Goal: Task Accomplishment & Management: Manage account settings

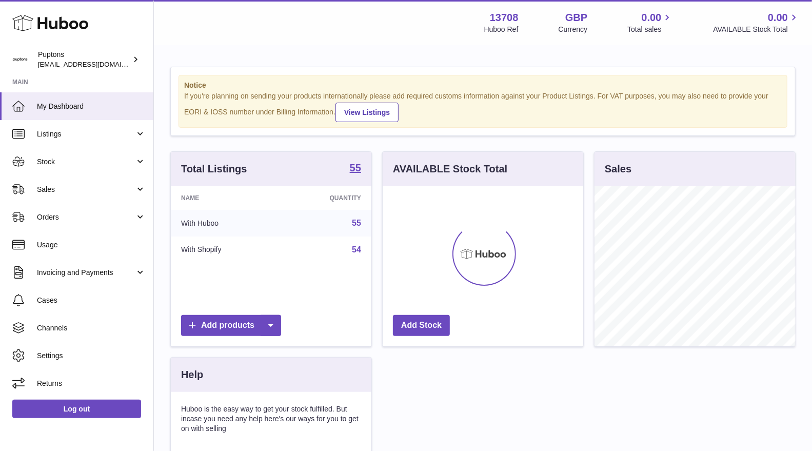
scroll to position [160, 201]
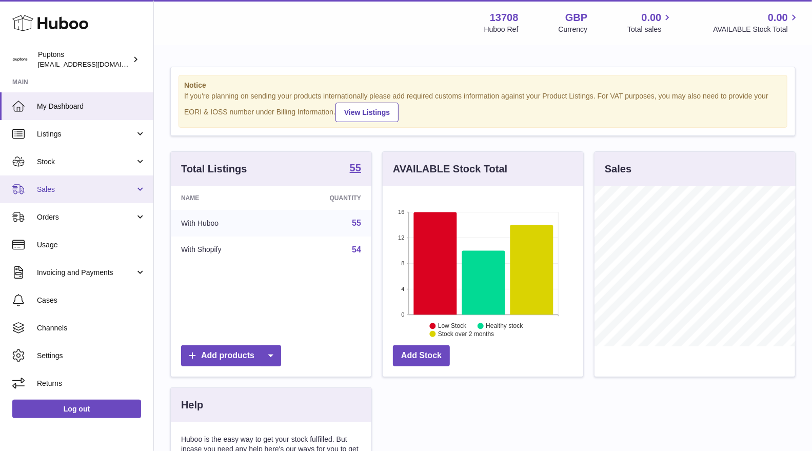
click at [101, 187] on span "Sales" at bounding box center [86, 190] width 98 height 10
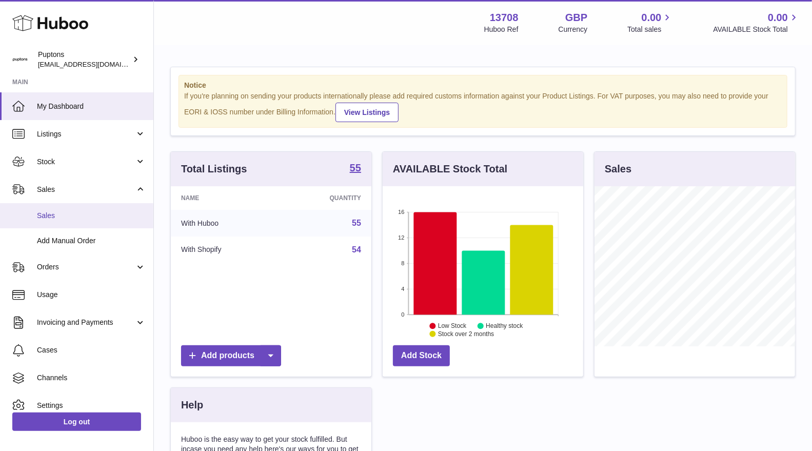
click at [89, 213] on span "Sales" at bounding box center [91, 216] width 109 height 10
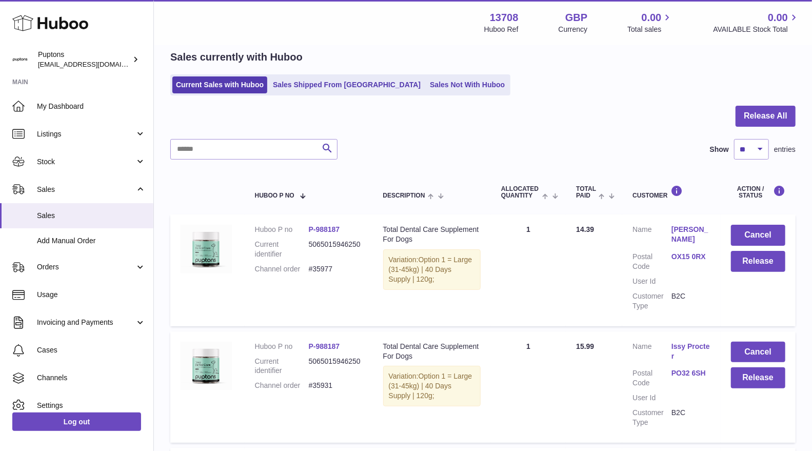
scroll to position [57, 0]
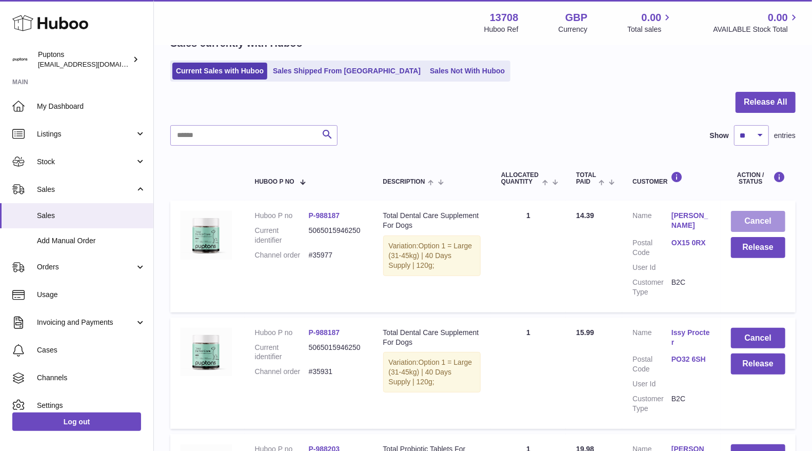
click at [752, 221] on button "Cancel" at bounding box center [758, 221] width 54 height 21
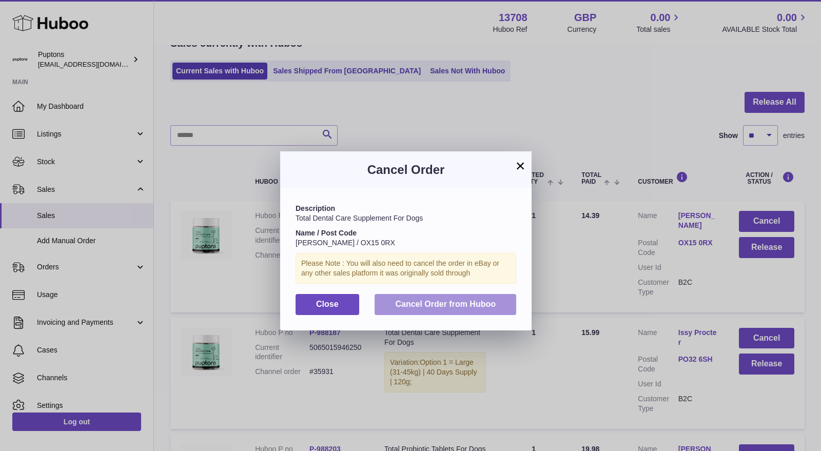
click at [482, 297] on button "Cancel Order from Huboo" at bounding box center [446, 304] width 142 height 21
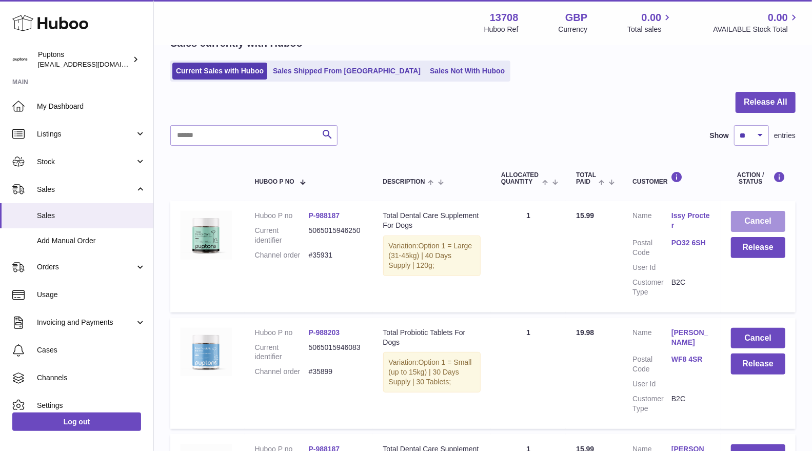
click at [766, 224] on button "Cancel" at bounding box center [758, 221] width 54 height 21
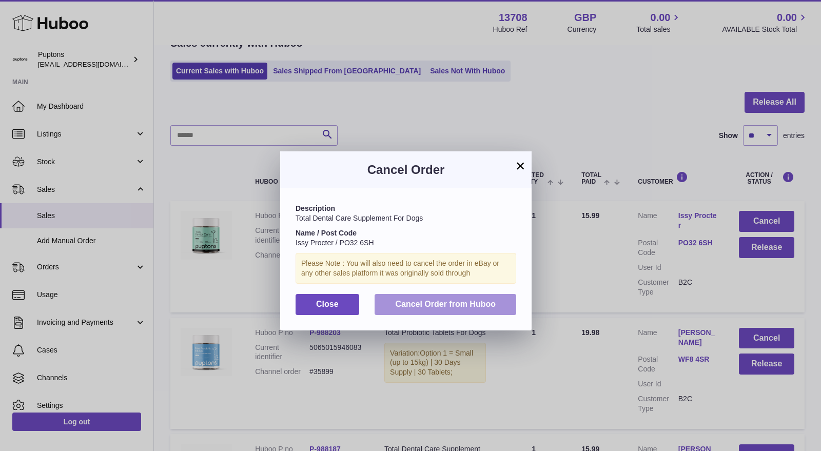
click at [453, 305] on span "Cancel Order from Huboo" at bounding box center [445, 304] width 101 height 9
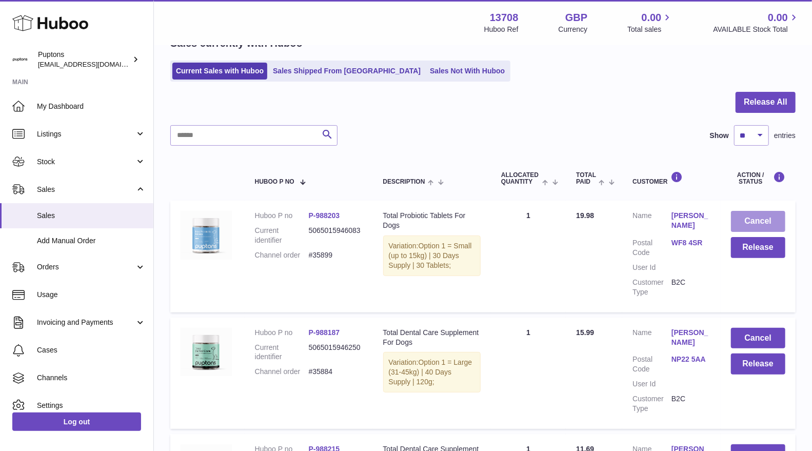
click at [769, 222] on button "Cancel" at bounding box center [758, 221] width 54 height 21
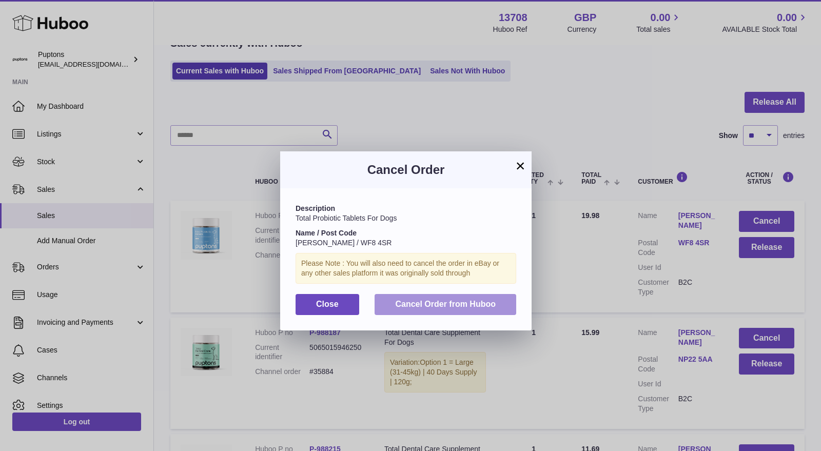
click at [494, 302] on span "Cancel Order from Huboo" at bounding box center [445, 304] width 101 height 9
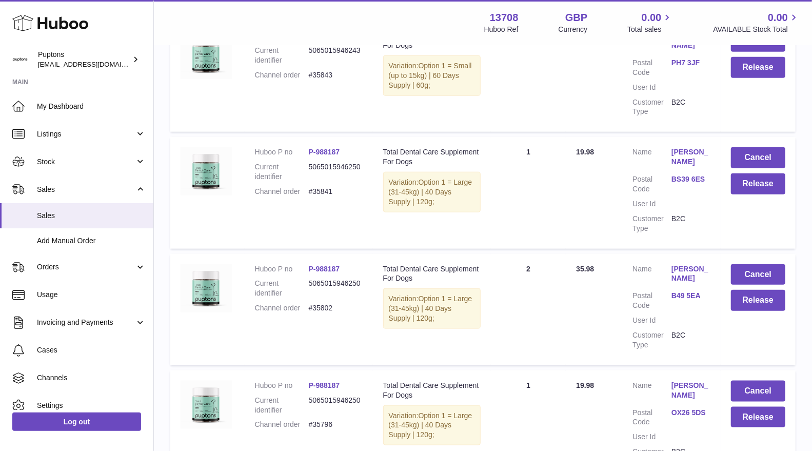
scroll to position [741, 0]
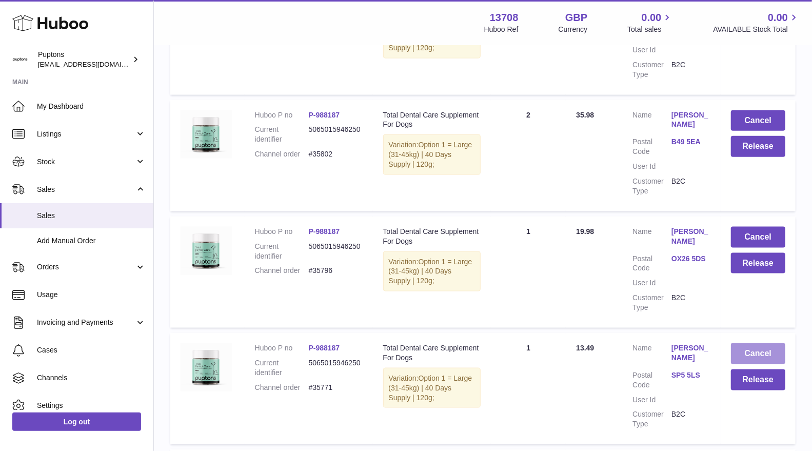
click at [759, 353] on button "Cancel" at bounding box center [758, 353] width 54 height 21
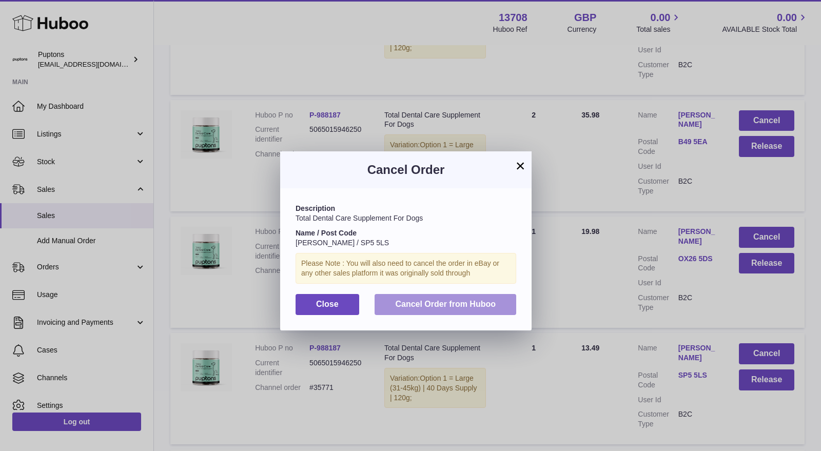
click at [478, 302] on span "Cancel Order from Huboo" at bounding box center [445, 304] width 101 height 9
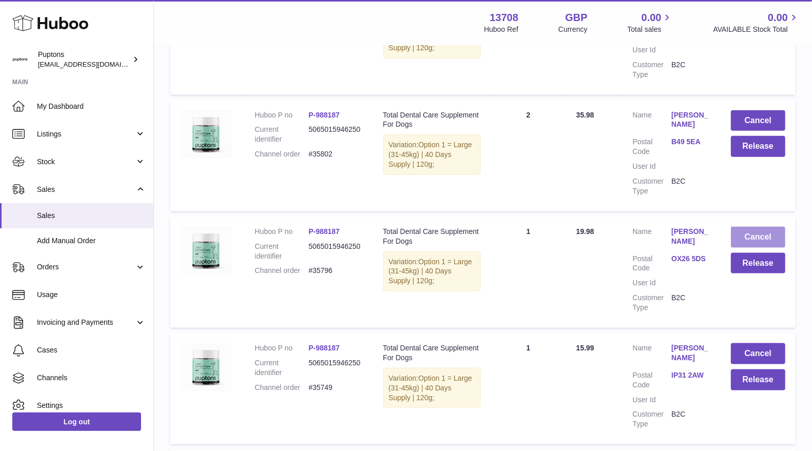
click at [758, 243] on button "Cancel" at bounding box center [758, 237] width 54 height 21
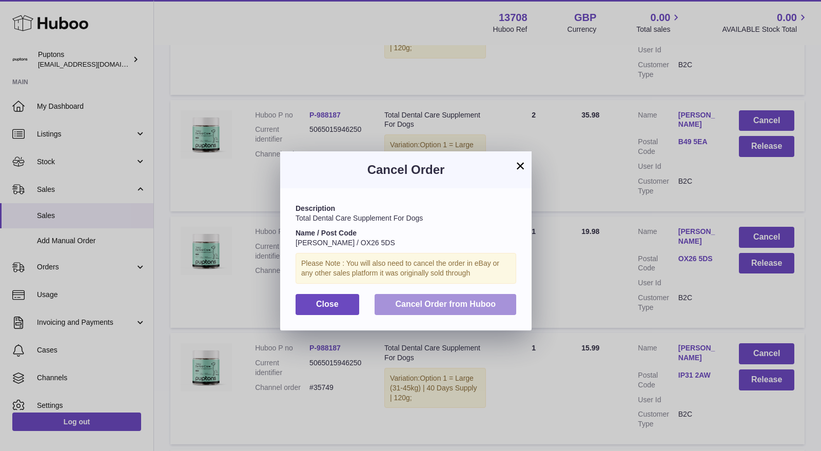
click at [495, 303] on span "Cancel Order from Huboo" at bounding box center [445, 304] width 101 height 9
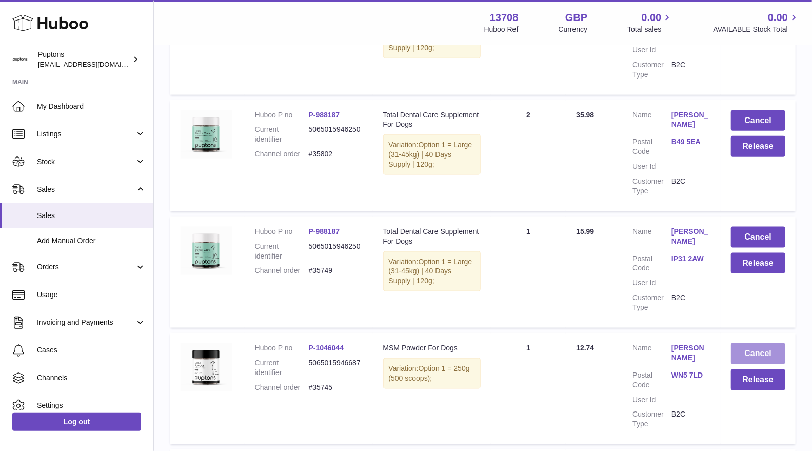
click at [771, 349] on button "Cancel" at bounding box center [758, 353] width 54 height 21
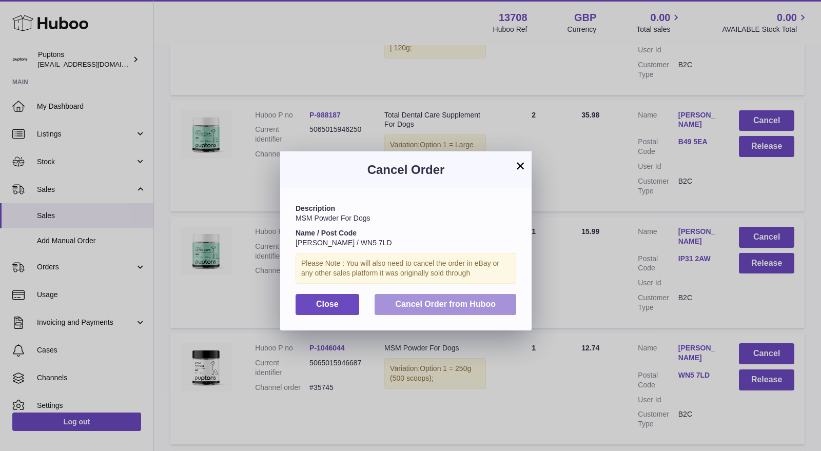
click at [516, 308] on button "Cancel Order from Huboo" at bounding box center [446, 304] width 142 height 21
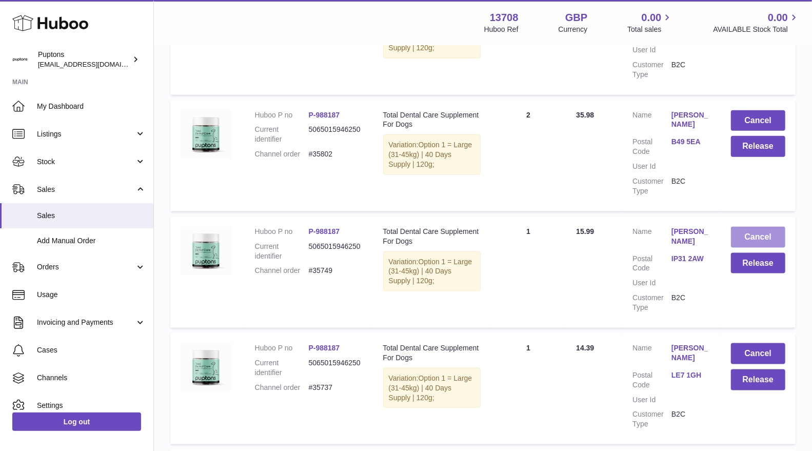
click at [756, 239] on button "Cancel" at bounding box center [758, 237] width 54 height 21
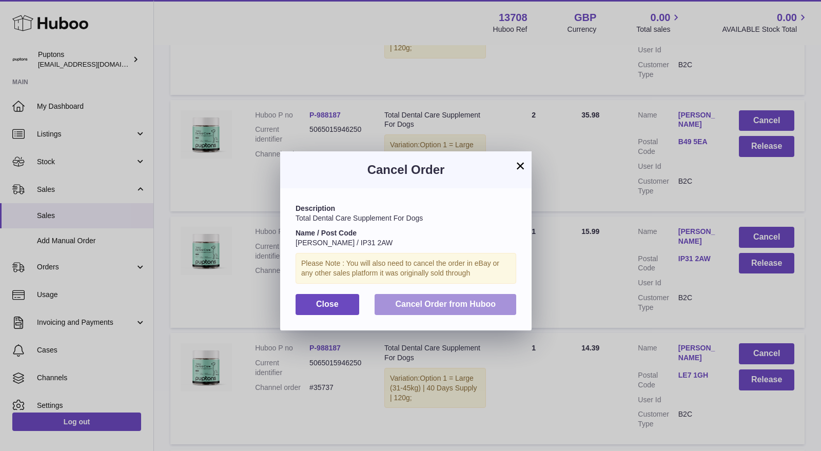
click at [459, 303] on span "Cancel Order from Huboo" at bounding box center [445, 304] width 101 height 9
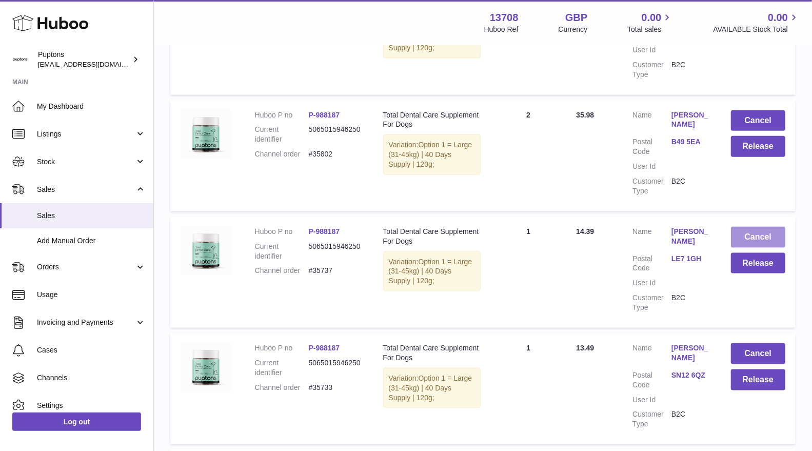
click at [751, 234] on button "Cancel" at bounding box center [758, 237] width 54 height 21
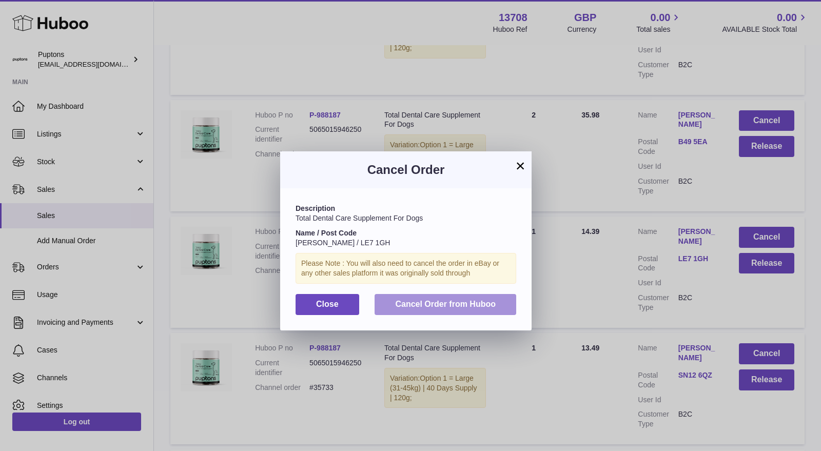
click at [486, 296] on button "Cancel Order from Huboo" at bounding box center [446, 304] width 142 height 21
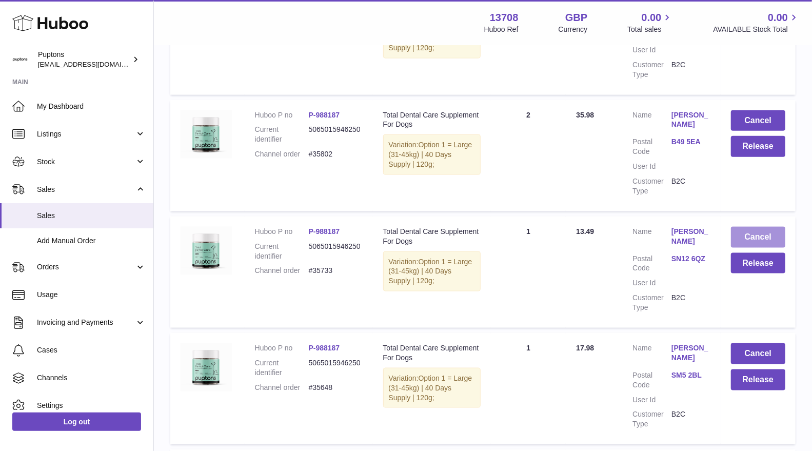
click at [757, 234] on button "Cancel" at bounding box center [758, 237] width 54 height 21
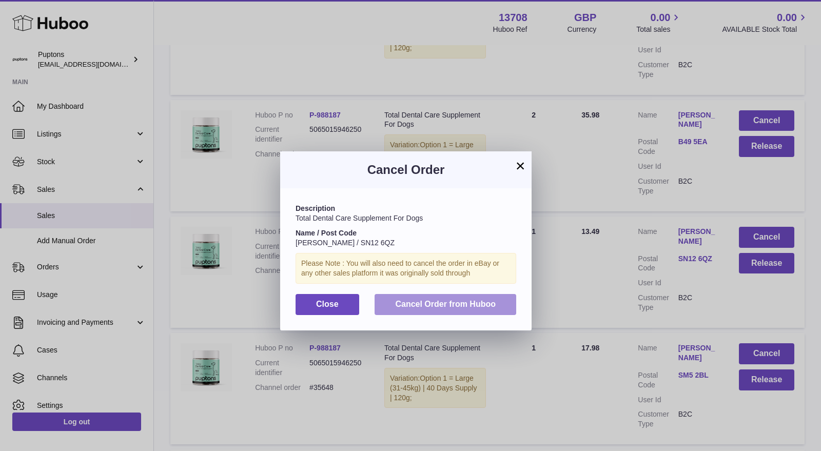
click at [429, 308] on span "Cancel Order from Huboo" at bounding box center [445, 304] width 101 height 9
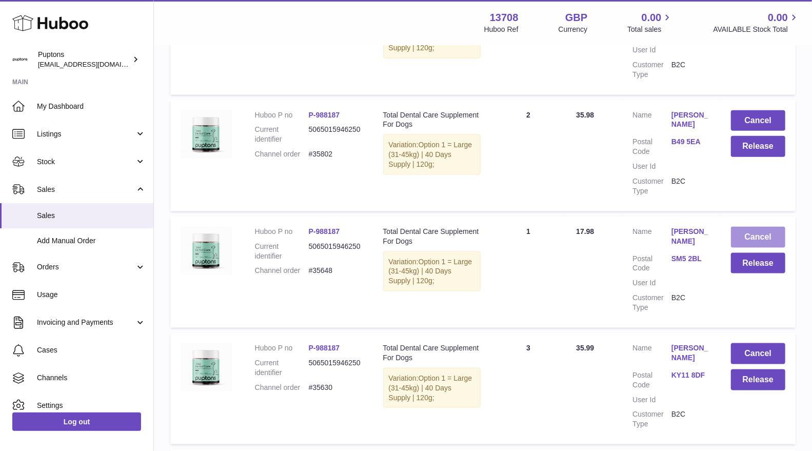
click at [761, 237] on button "Cancel" at bounding box center [758, 237] width 54 height 21
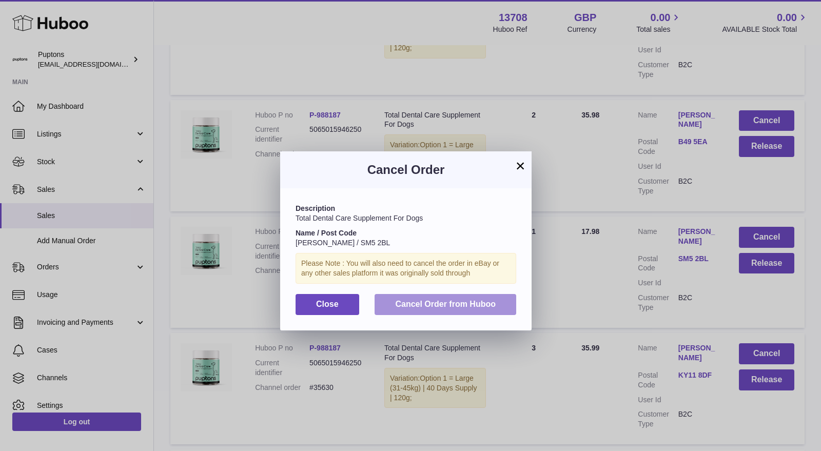
click at [444, 306] on span "Cancel Order from Huboo" at bounding box center [445, 304] width 101 height 9
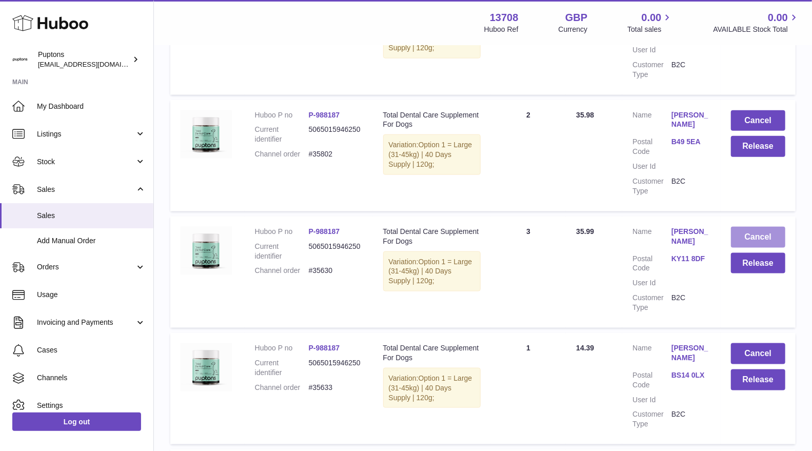
click at [745, 236] on button "Cancel" at bounding box center [758, 237] width 54 height 21
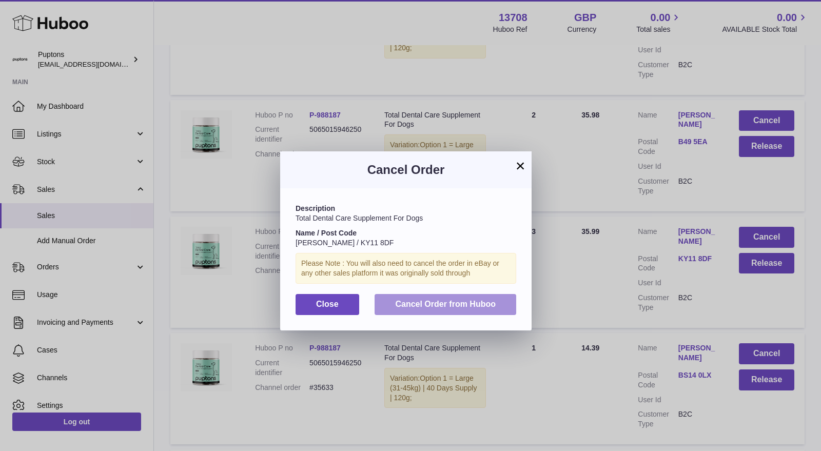
click at [495, 296] on button "Cancel Order from Huboo" at bounding box center [446, 304] width 142 height 21
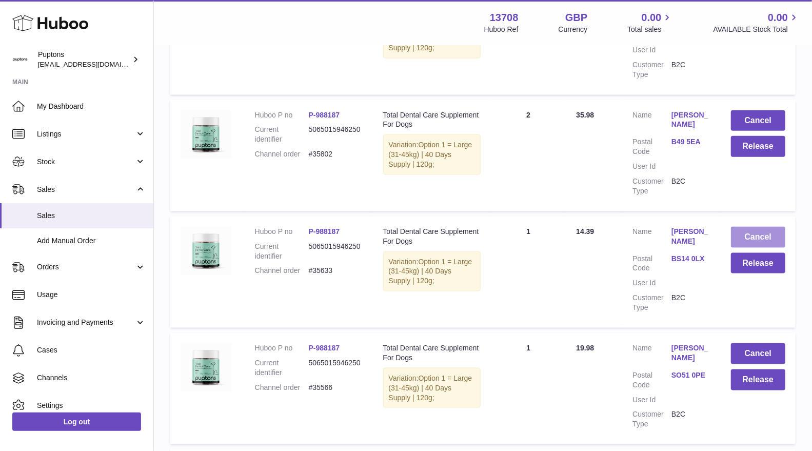
click at [768, 239] on button "Cancel" at bounding box center [758, 237] width 54 height 21
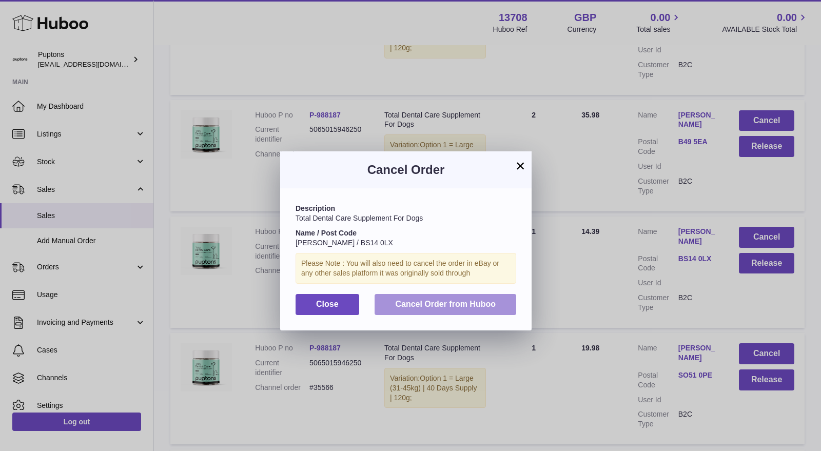
click at [495, 306] on span "Cancel Order from Huboo" at bounding box center [445, 304] width 101 height 9
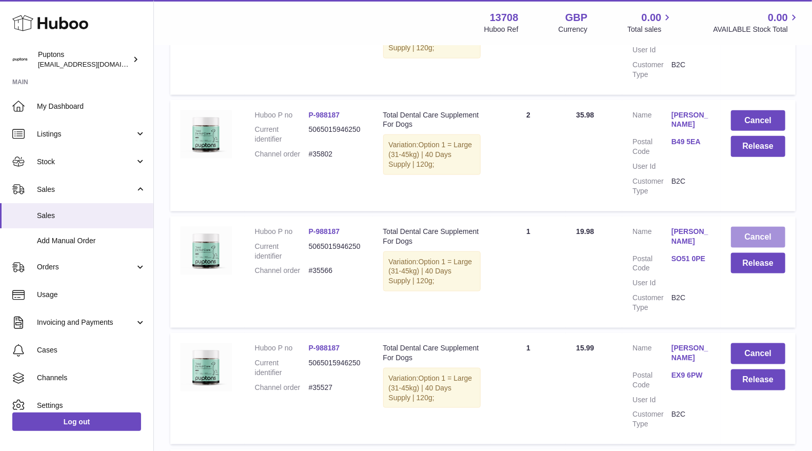
click at [755, 239] on button "Cancel" at bounding box center [758, 237] width 54 height 21
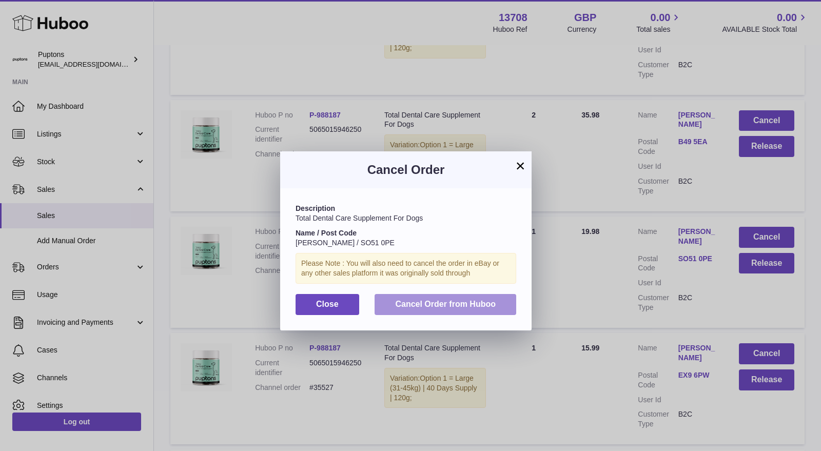
click at [479, 311] on button "Cancel Order from Huboo" at bounding box center [446, 304] width 142 height 21
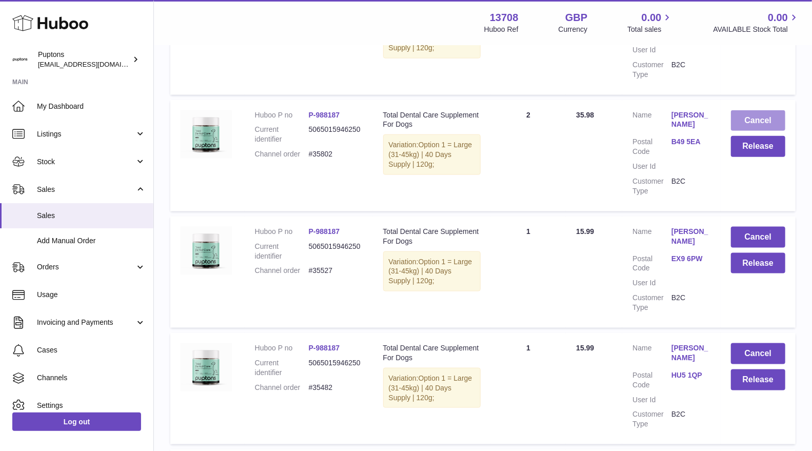
click at [756, 127] on button "Cancel" at bounding box center [758, 120] width 54 height 21
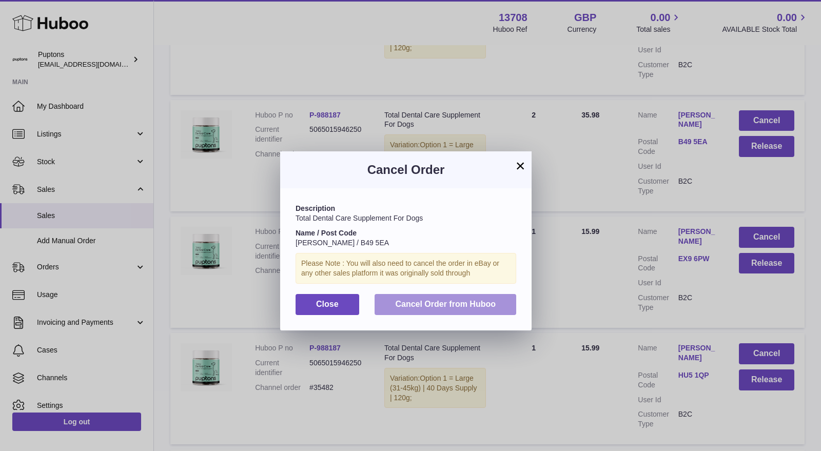
click at [473, 308] on span "Cancel Order from Huboo" at bounding box center [445, 304] width 101 height 9
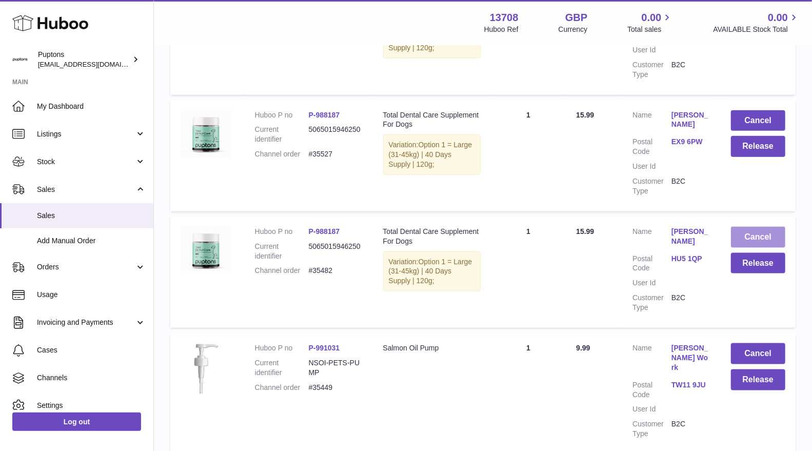
click at [757, 233] on button "Cancel" at bounding box center [758, 237] width 54 height 21
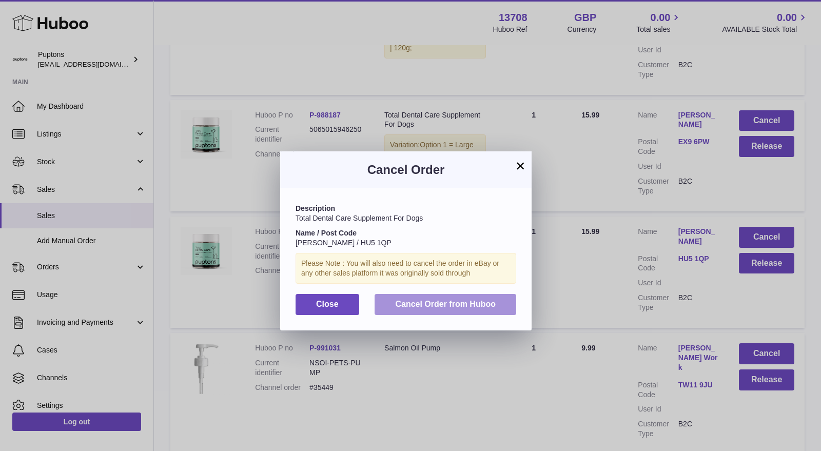
click at [495, 294] on button "Cancel Order from Huboo" at bounding box center [446, 304] width 142 height 21
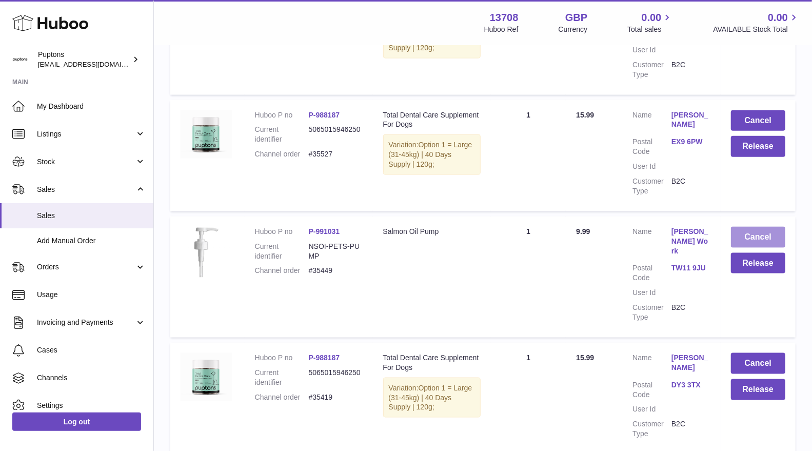
click at [747, 240] on button "Cancel" at bounding box center [758, 237] width 54 height 21
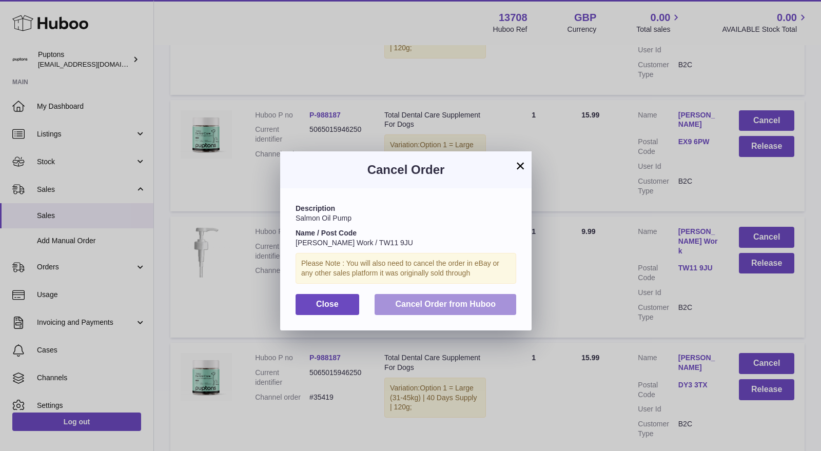
click at [495, 301] on span "Cancel Order from Huboo" at bounding box center [445, 304] width 101 height 9
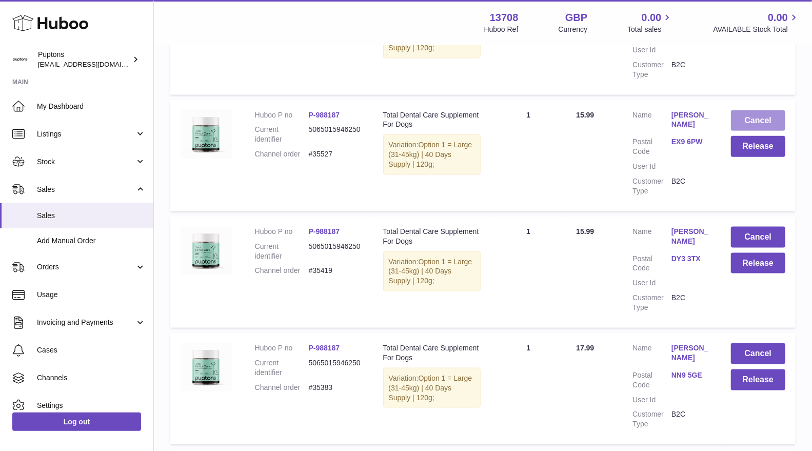
click at [770, 125] on button "Cancel" at bounding box center [758, 120] width 54 height 21
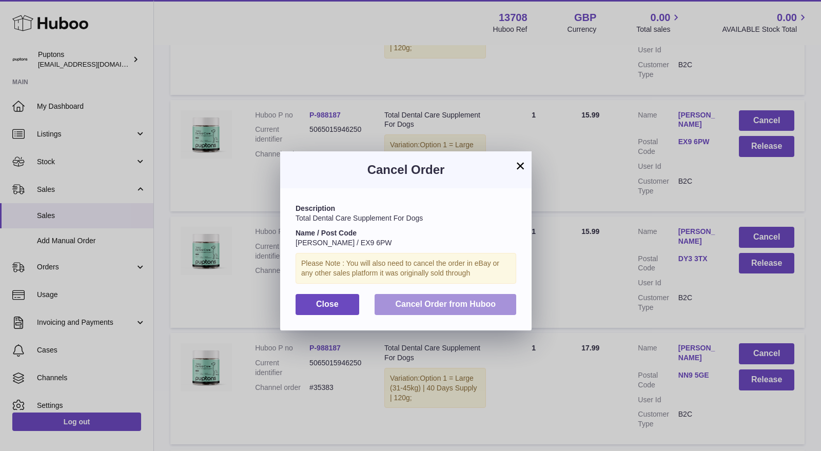
click at [452, 304] on span "Cancel Order from Huboo" at bounding box center [445, 304] width 101 height 9
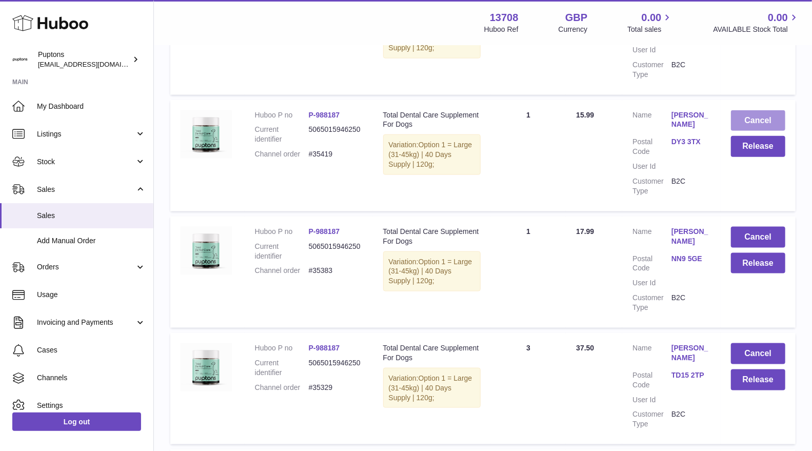
click at [750, 116] on button "Cancel" at bounding box center [758, 120] width 54 height 21
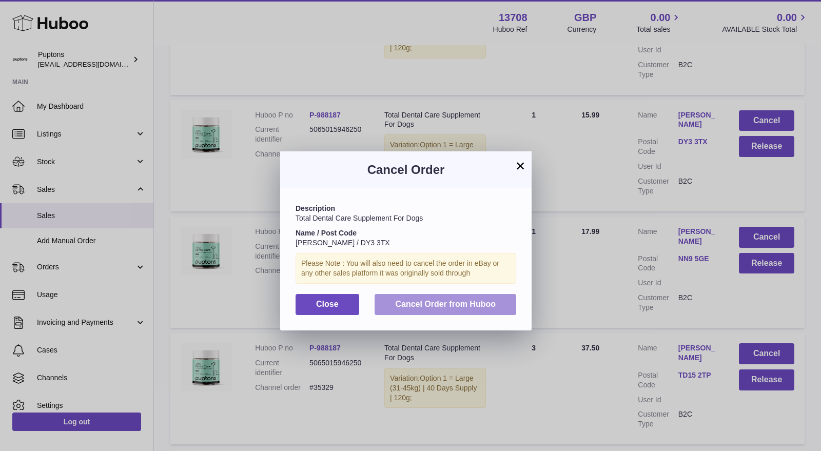
click at [445, 300] on span "Cancel Order from Huboo" at bounding box center [445, 304] width 101 height 9
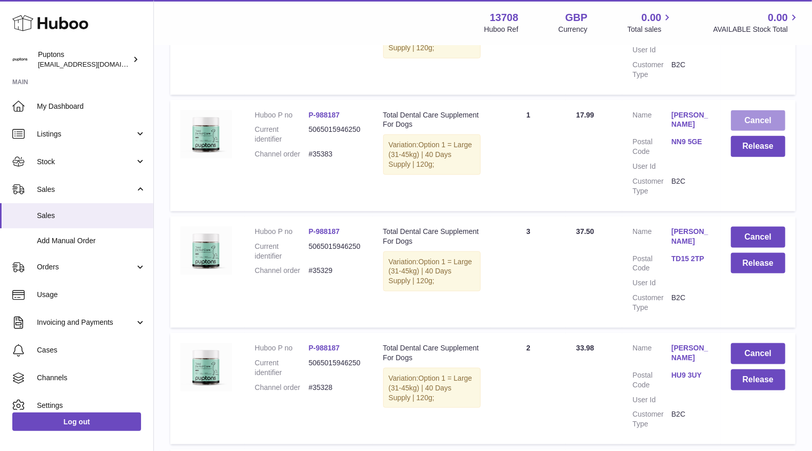
click at [744, 122] on button "Cancel" at bounding box center [758, 120] width 54 height 21
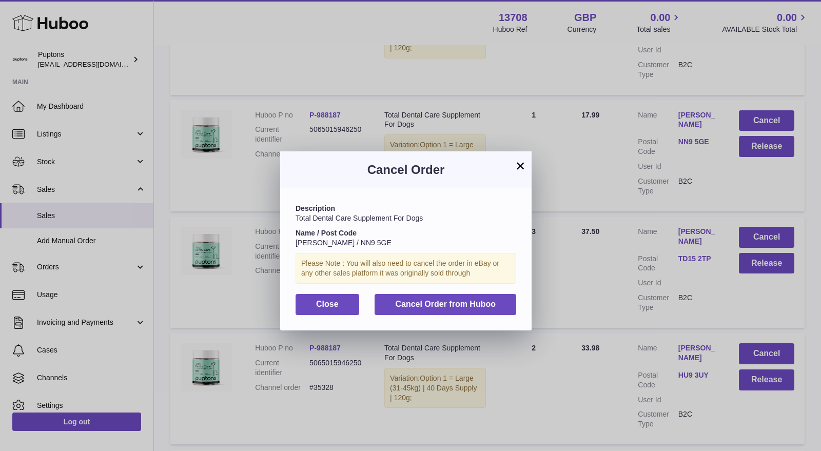
click at [489, 288] on div "Description Total Dental Care Supplement For Dogs Name / Post Code Elaine Thomp…" at bounding box center [405, 259] width 251 height 142
click at [478, 305] on span "Cancel Order from Huboo" at bounding box center [445, 304] width 101 height 9
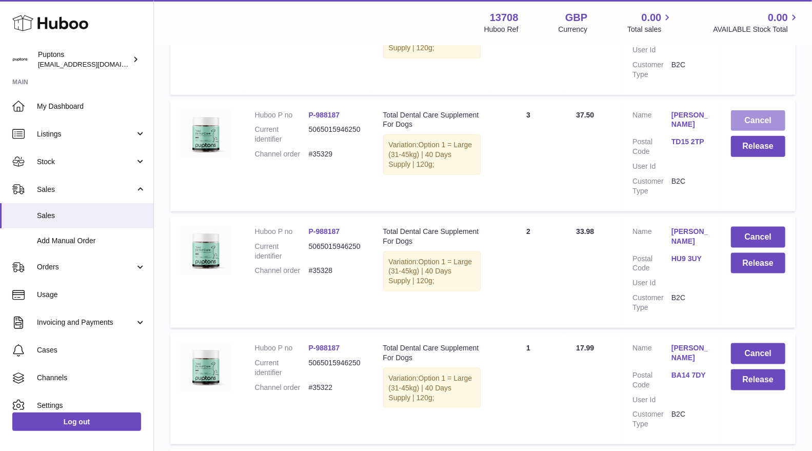
click at [754, 122] on button "Cancel" at bounding box center [758, 120] width 54 height 21
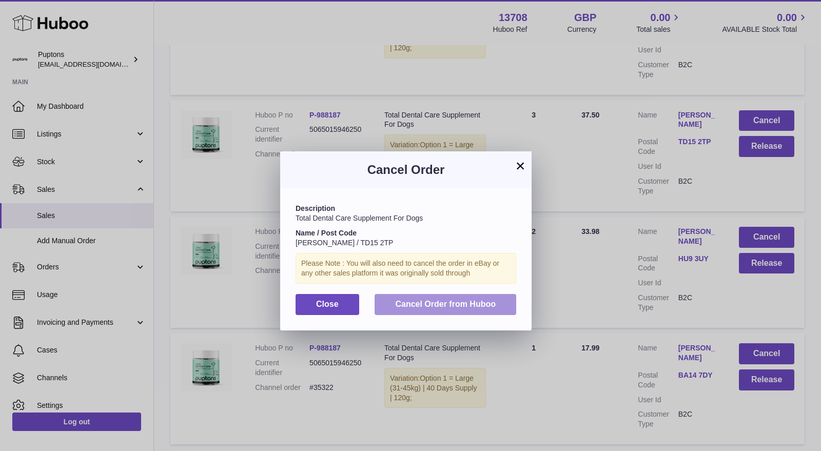
click at [490, 308] on span "Cancel Order from Huboo" at bounding box center [445, 304] width 101 height 9
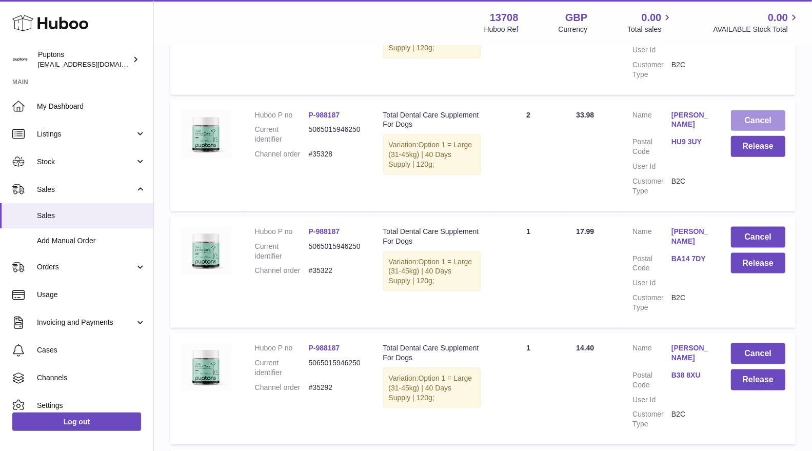
click at [754, 126] on button "Cancel" at bounding box center [758, 120] width 54 height 21
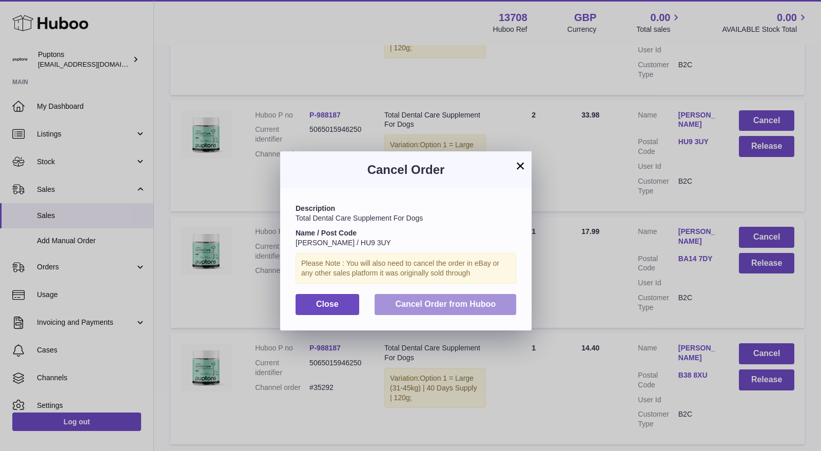
click at [435, 303] on span "Cancel Order from Huboo" at bounding box center [445, 304] width 101 height 9
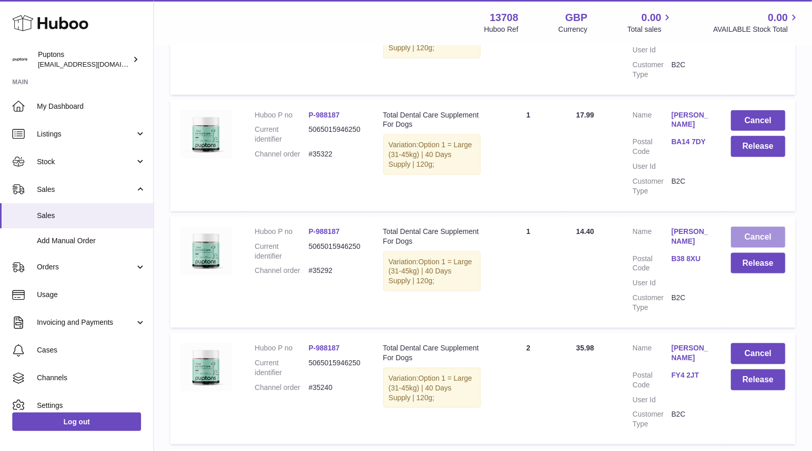
click at [764, 232] on button "Cancel" at bounding box center [758, 237] width 54 height 21
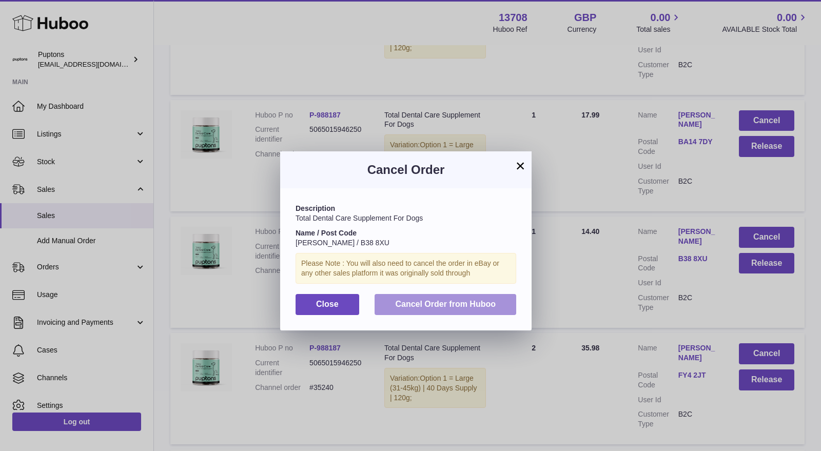
click at [490, 296] on button "Cancel Order from Huboo" at bounding box center [446, 304] width 142 height 21
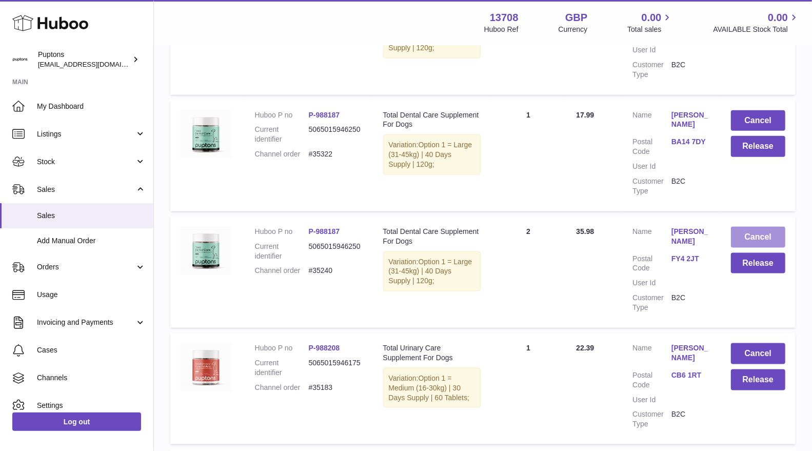
click at [764, 234] on button "Cancel" at bounding box center [758, 237] width 54 height 21
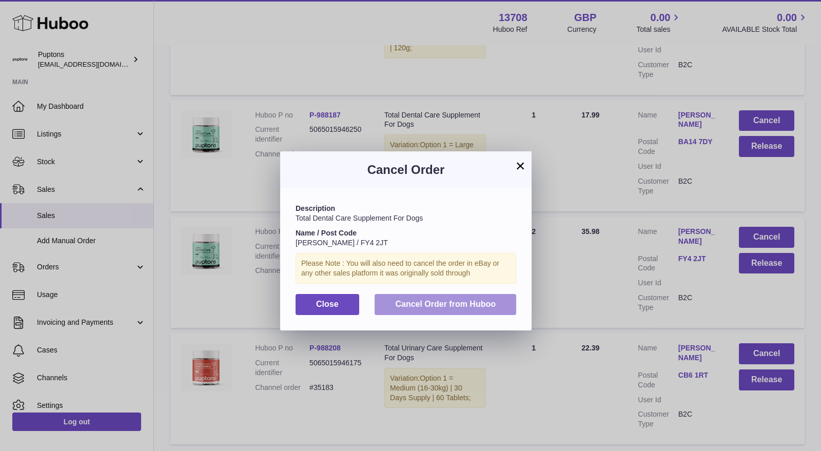
click at [480, 306] on span "Cancel Order from Huboo" at bounding box center [445, 304] width 101 height 9
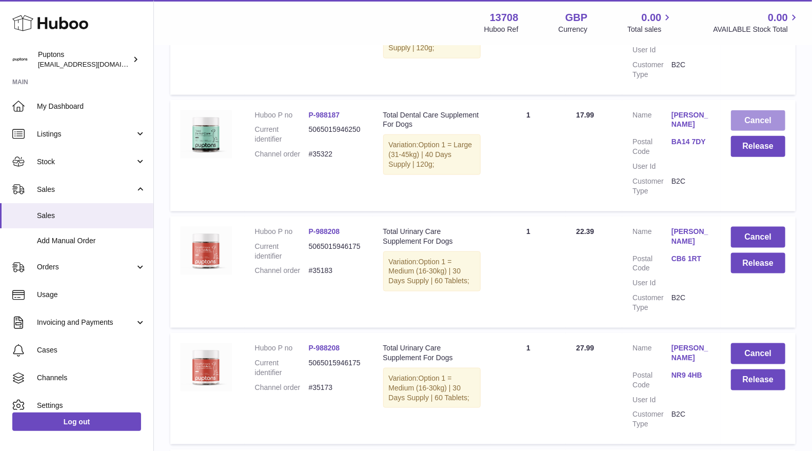
click at [766, 120] on button "Cancel" at bounding box center [758, 120] width 54 height 21
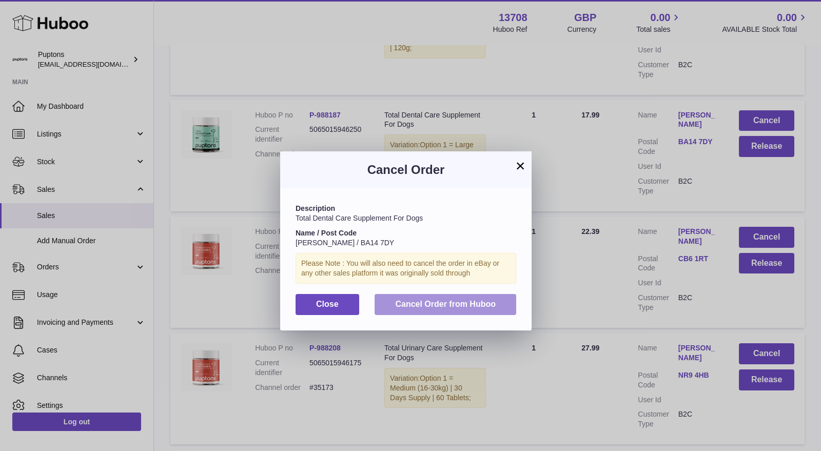
click at [480, 301] on span "Cancel Order from Huboo" at bounding box center [445, 304] width 101 height 9
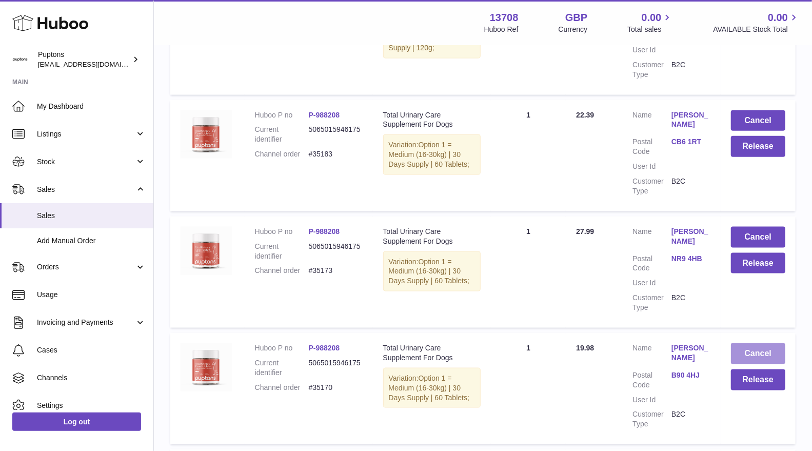
click at [770, 349] on button "Cancel" at bounding box center [758, 353] width 54 height 21
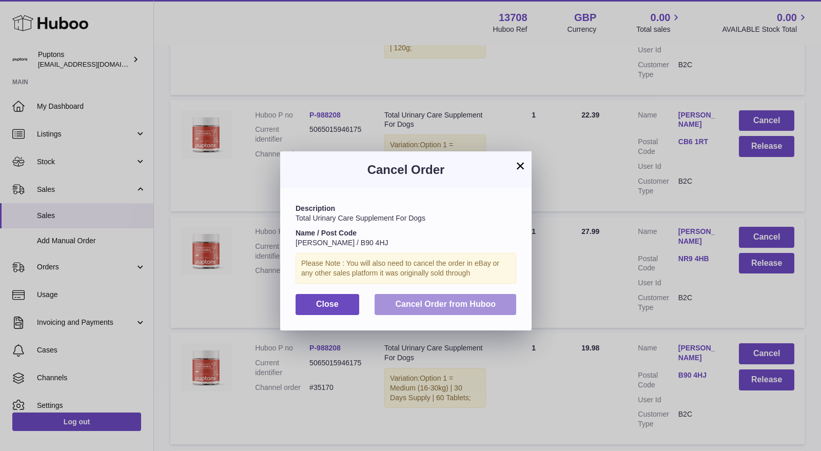
click at [467, 308] on span "Cancel Order from Huboo" at bounding box center [445, 304] width 101 height 9
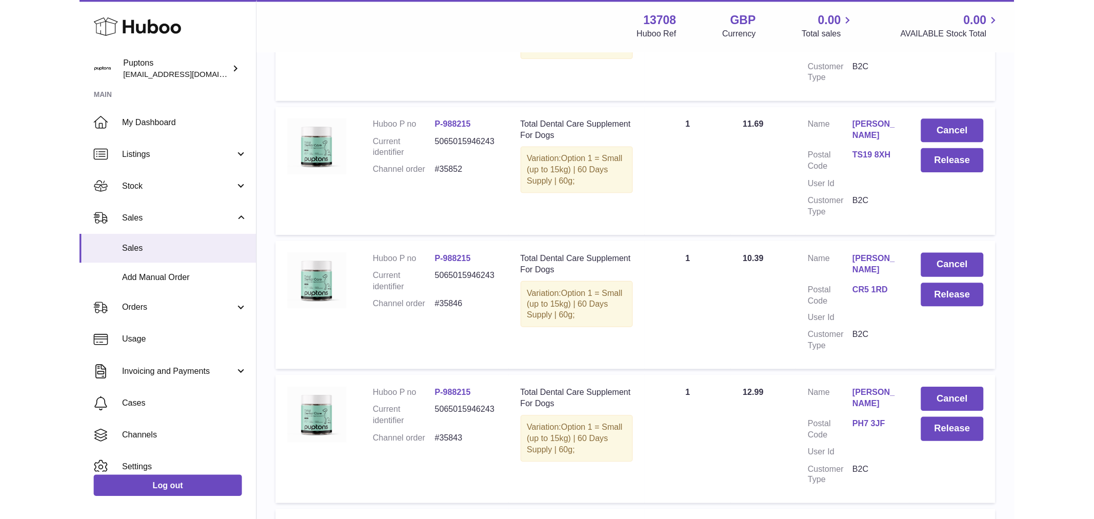
scroll to position [0, 0]
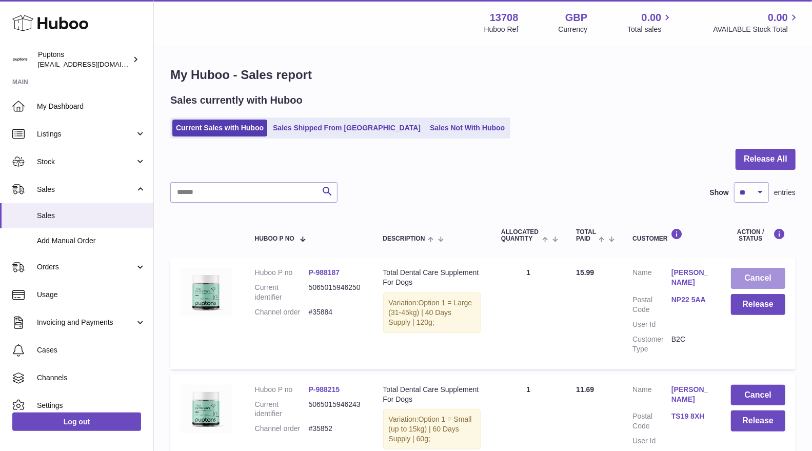
click at [753, 277] on button "Cancel" at bounding box center [758, 278] width 54 height 21
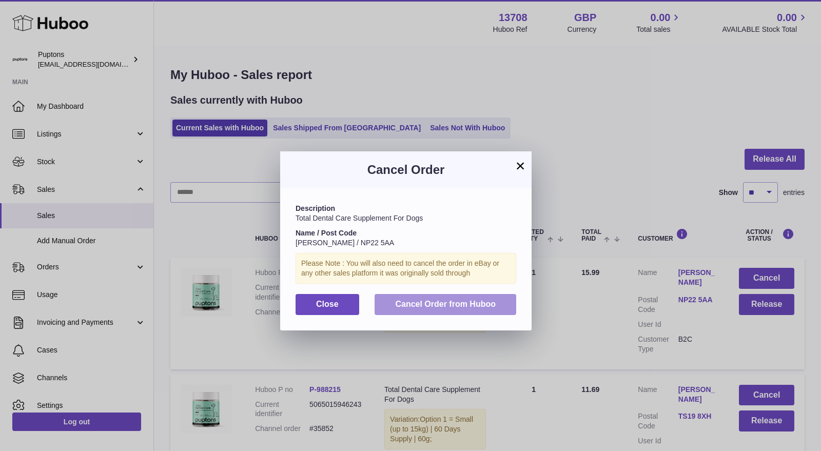
click at [444, 301] on span "Cancel Order from Huboo" at bounding box center [445, 304] width 101 height 9
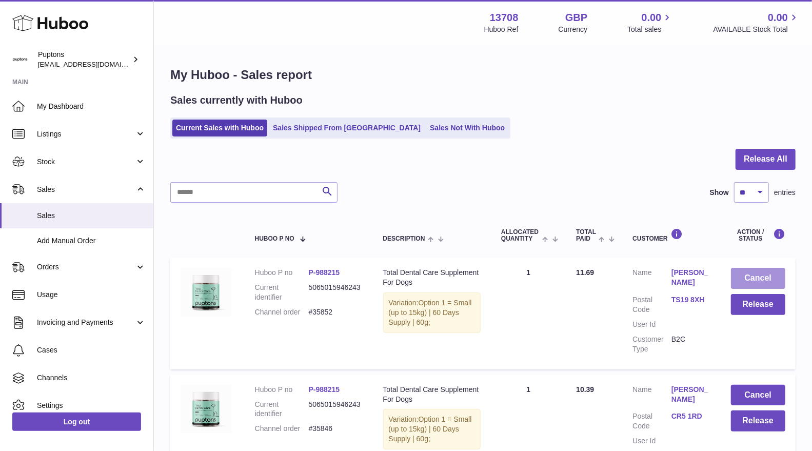
click at [758, 281] on button "Cancel" at bounding box center [758, 278] width 54 height 21
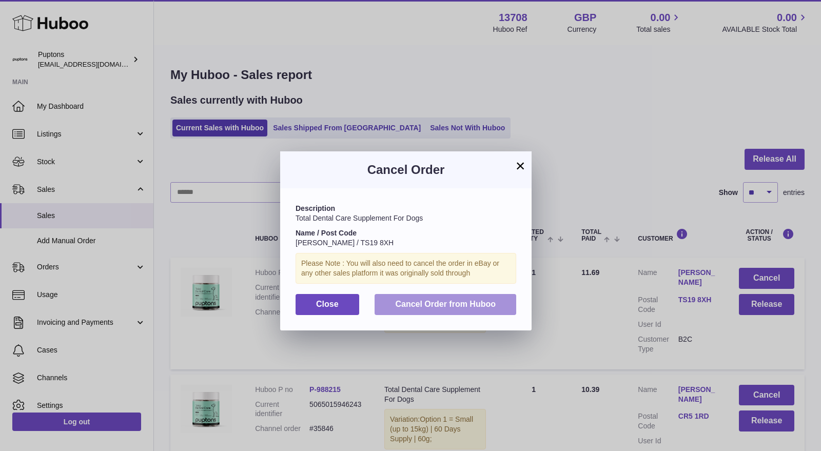
click at [508, 304] on button "Cancel Order from Huboo" at bounding box center [446, 304] width 142 height 21
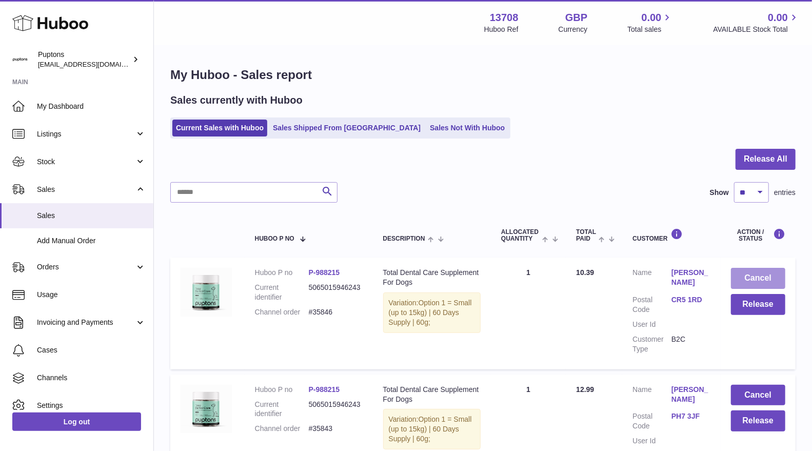
click at [759, 281] on button "Cancel" at bounding box center [758, 278] width 54 height 21
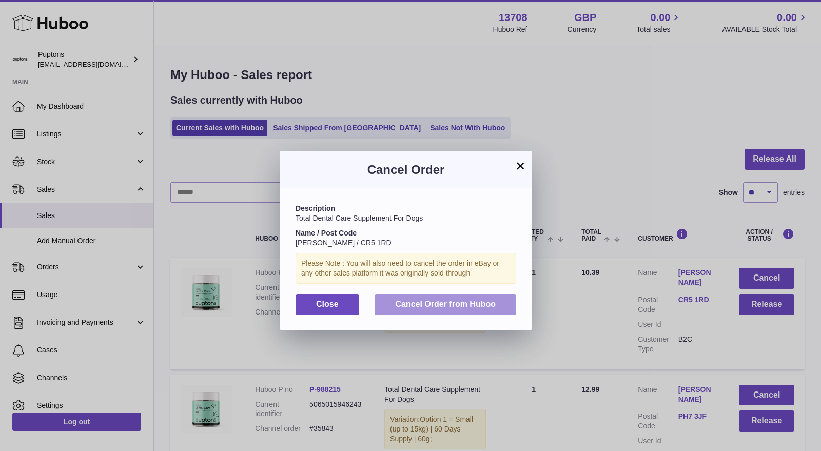
click at [459, 311] on button "Cancel Order from Huboo" at bounding box center [446, 304] width 142 height 21
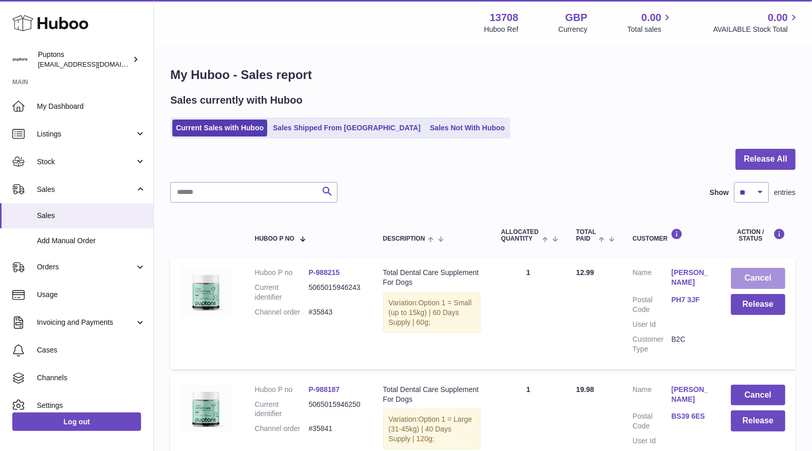
click at [756, 282] on button "Cancel" at bounding box center [758, 278] width 54 height 21
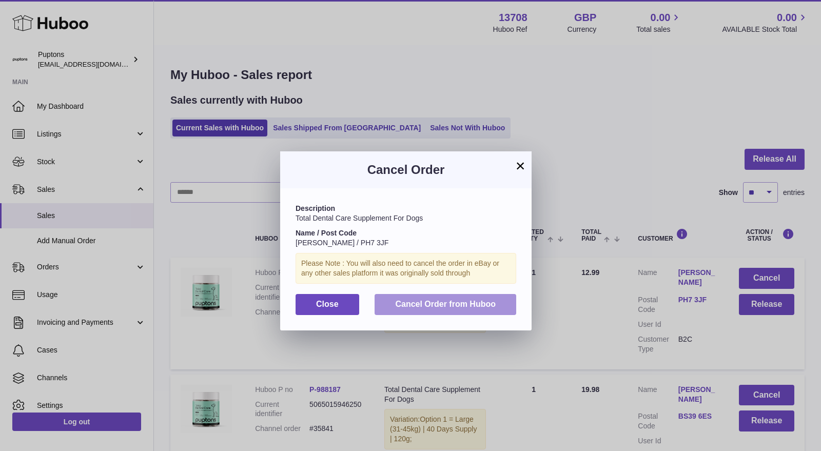
click at [489, 298] on button "Cancel Order from Huboo" at bounding box center [446, 304] width 142 height 21
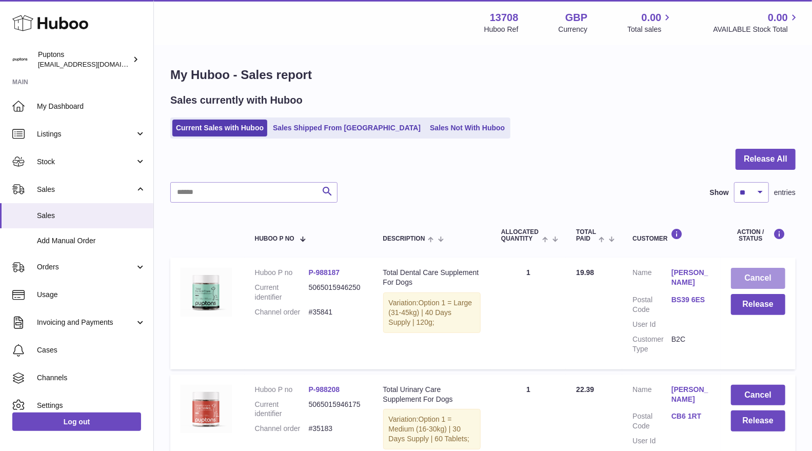
click at [750, 281] on button "Cancel" at bounding box center [758, 278] width 54 height 21
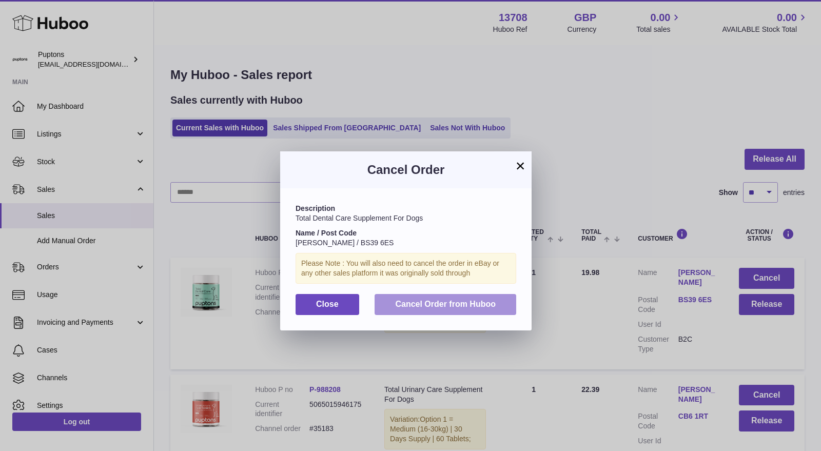
click at [421, 303] on span "Cancel Order from Huboo" at bounding box center [445, 304] width 101 height 9
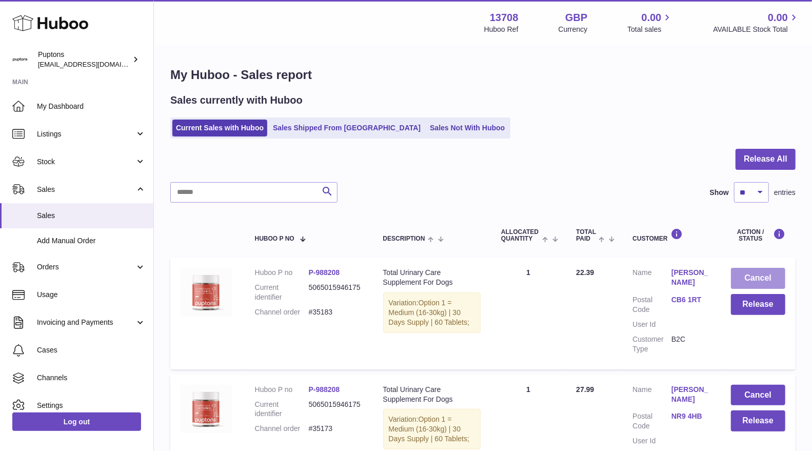
click at [764, 282] on button "Cancel" at bounding box center [758, 278] width 54 height 21
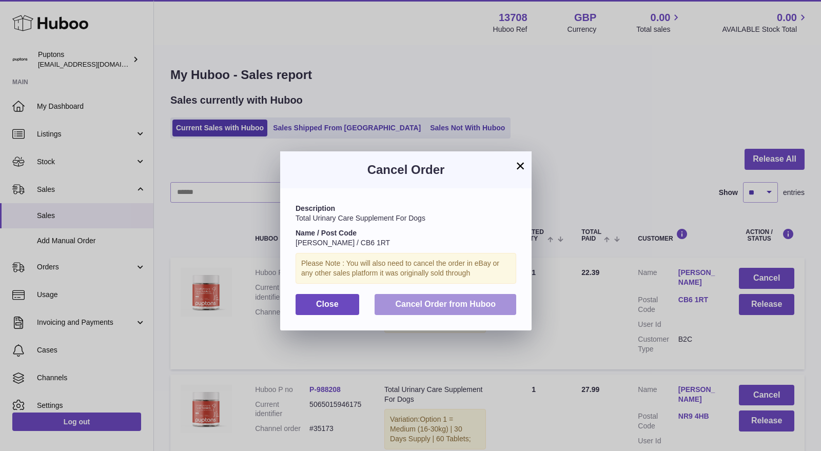
click at [454, 300] on span "Cancel Order from Huboo" at bounding box center [445, 304] width 101 height 9
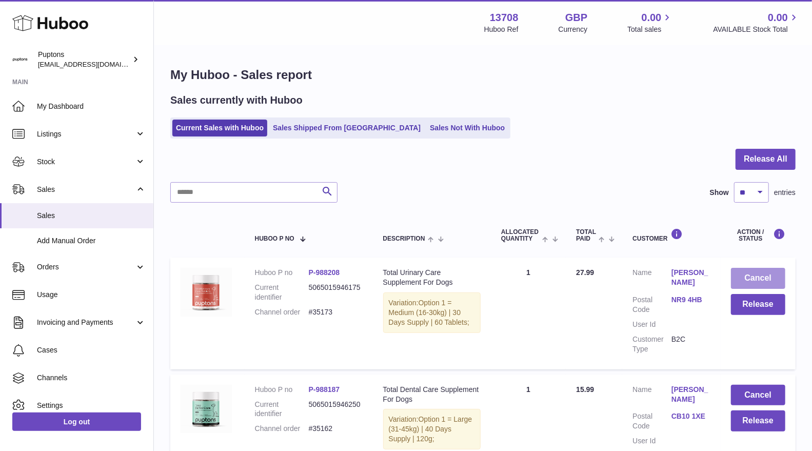
click at [756, 281] on button "Cancel" at bounding box center [758, 278] width 54 height 21
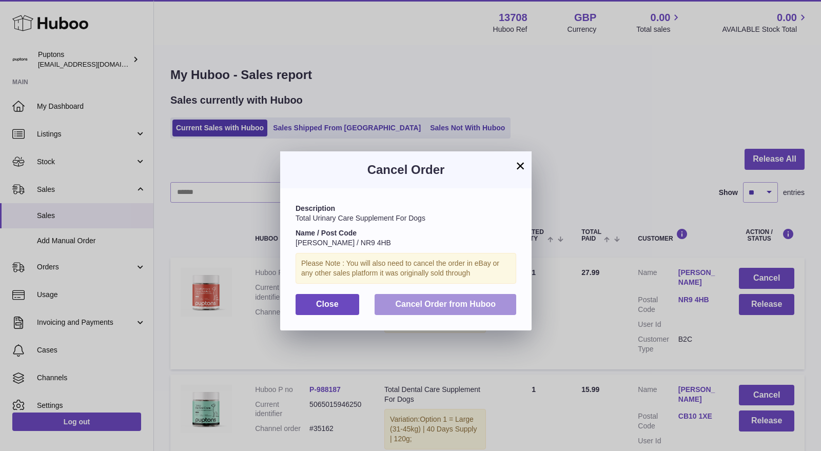
click at [504, 298] on button "Cancel Order from Huboo" at bounding box center [446, 304] width 142 height 21
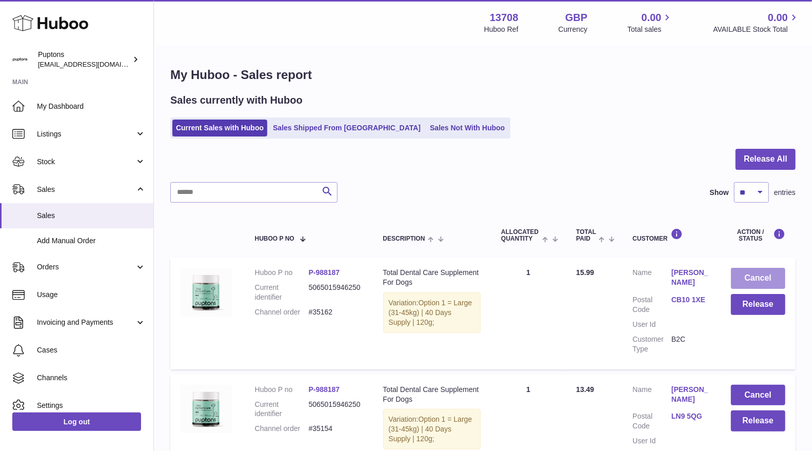
click at [765, 278] on button "Cancel" at bounding box center [758, 278] width 54 height 21
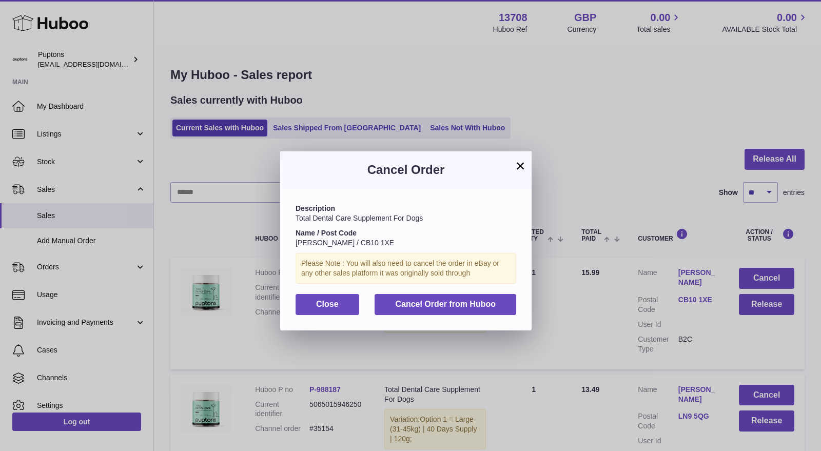
click at [479, 293] on div "Description Total Dental Care Supplement For Dogs Name / Post Code Amanda Jenki…" at bounding box center [405, 259] width 251 height 142
click at [487, 300] on span "Cancel Order from Huboo" at bounding box center [445, 304] width 101 height 9
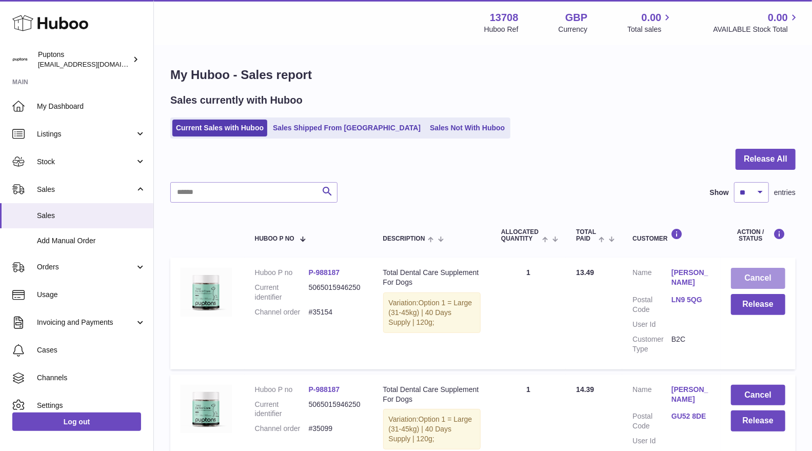
click at [754, 280] on button "Cancel" at bounding box center [758, 278] width 54 height 21
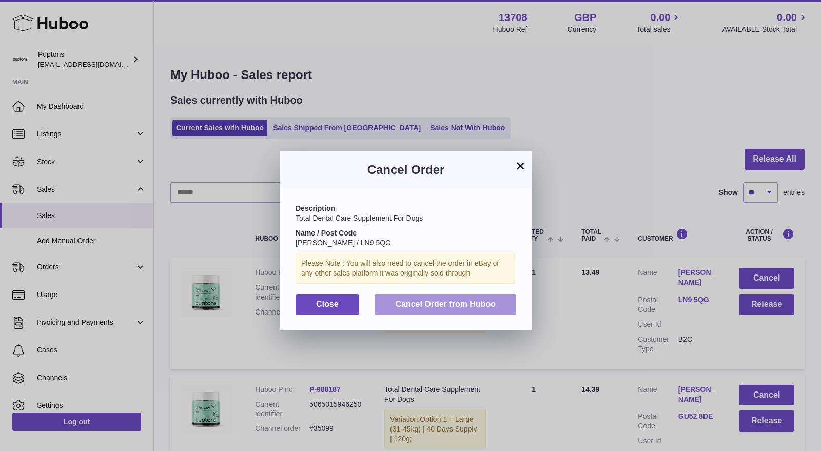
click at [476, 296] on button "Cancel Order from Huboo" at bounding box center [446, 304] width 142 height 21
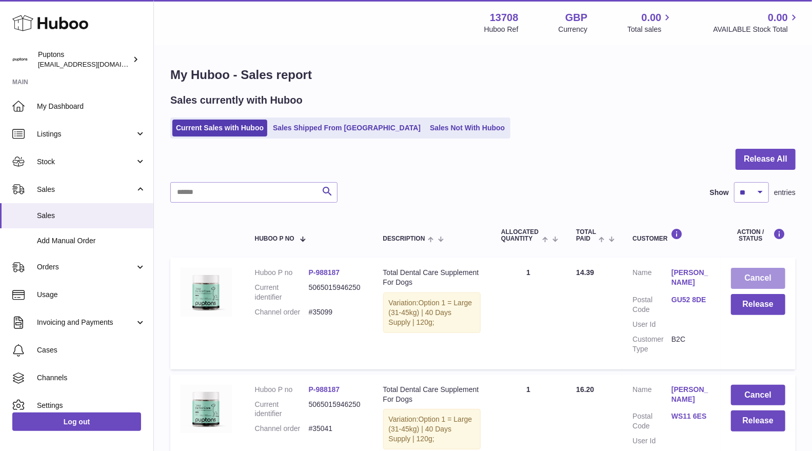
click at [754, 280] on button "Cancel" at bounding box center [758, 278] width 54 height 21
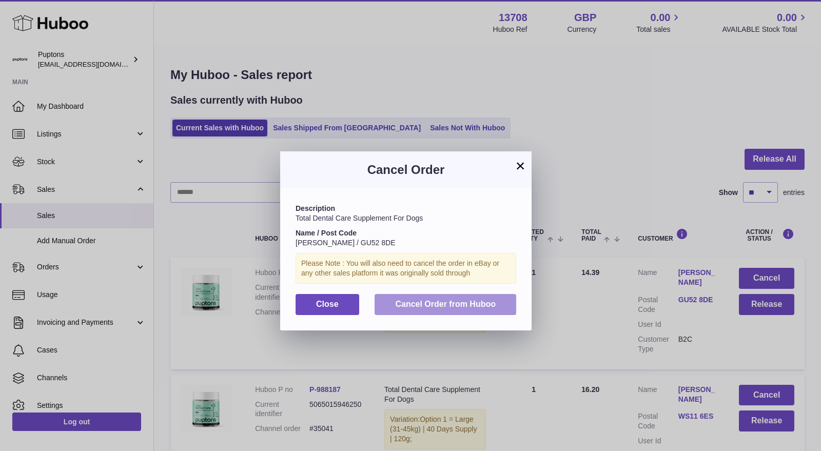
click at [448, 303] on span "Cancel Order from Huboo" at bounding box center [445, 304] width 101 height 9
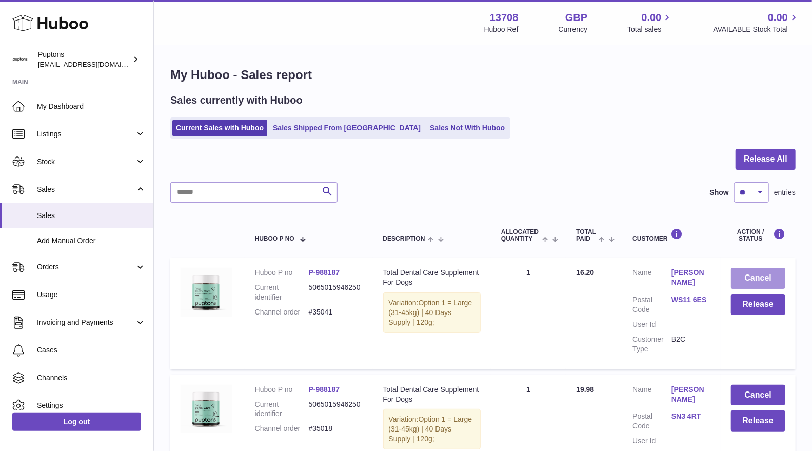
click at [755, 280] on button "Cancel" at bounding box center [758, 278] width 54 height 21
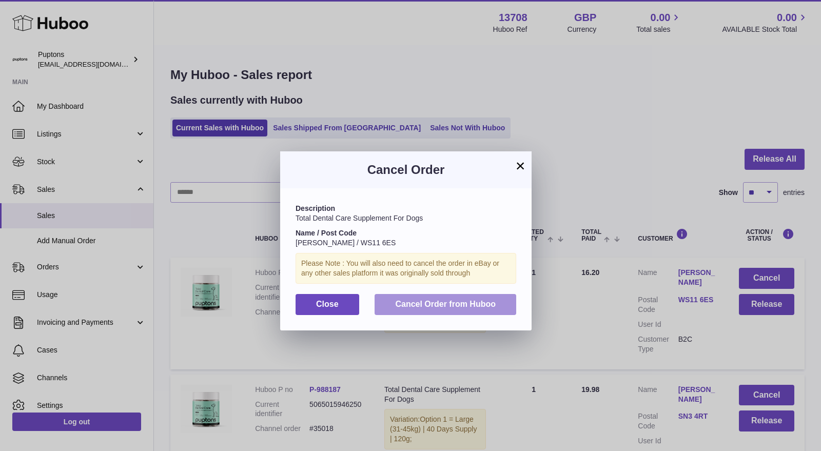
click at [466, 294] on button "Cancel Order from Huboo" at bounding box center [446, 304] width 142 height 21
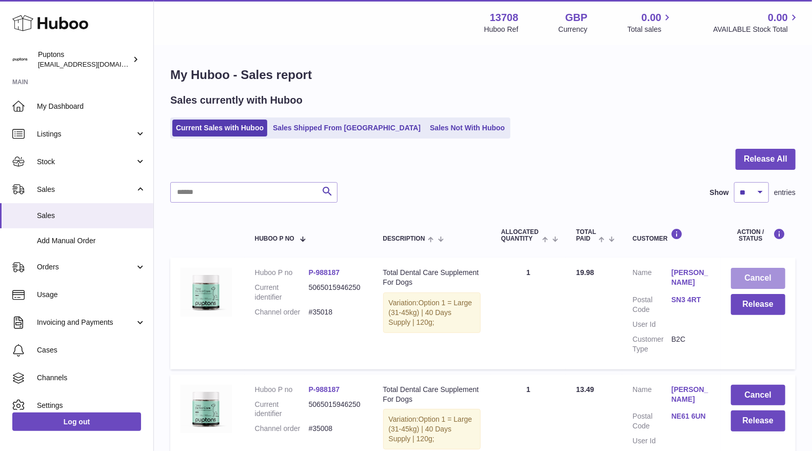
click at [763, 281] on button "Cancel" at bounding box center [758, 278] width 54 height 21
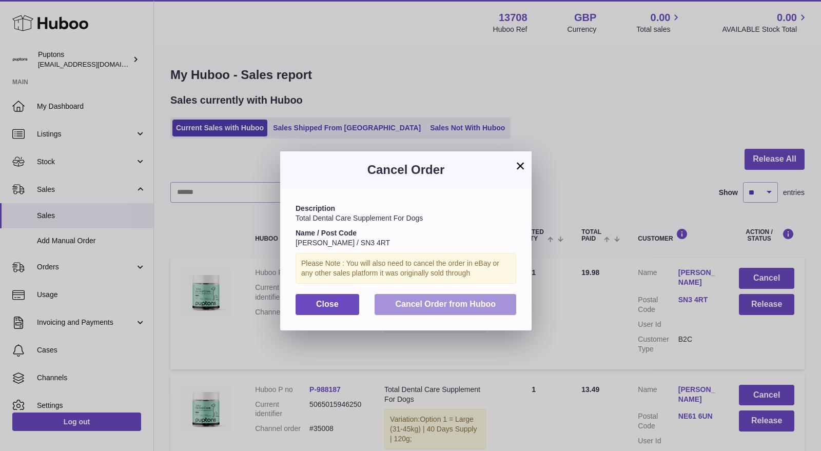
click at [462, 310] on button "Cancel Order from Huboo" at bounding box center [446, 304] width 142 height 21
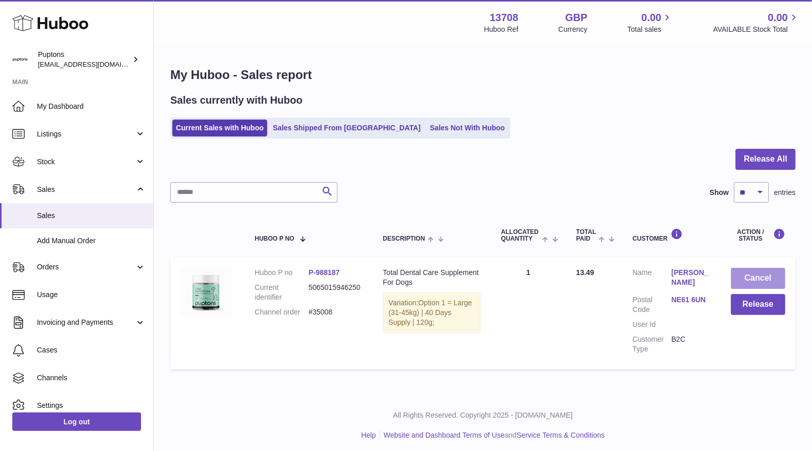
click at [750, 278] on button "Cancel" at bounding box center [758, 278] width 54 height 21
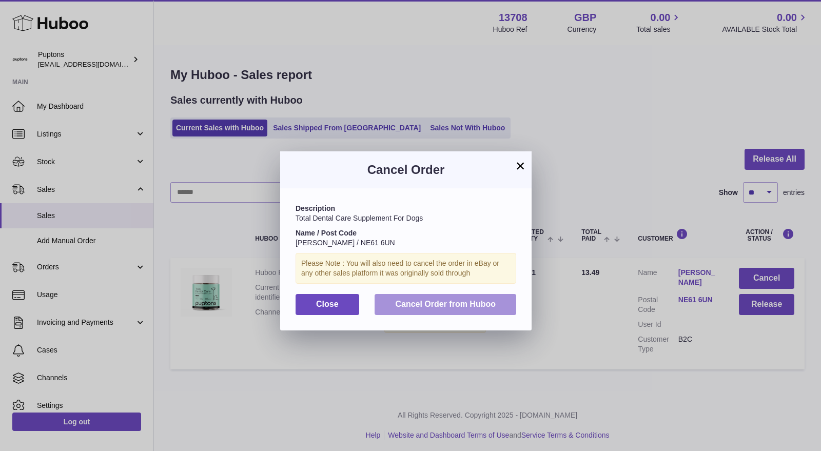
click at [471, 300] on span "Cancel Order from Huboo" at bounding box center [445, 304] width 101 height 9
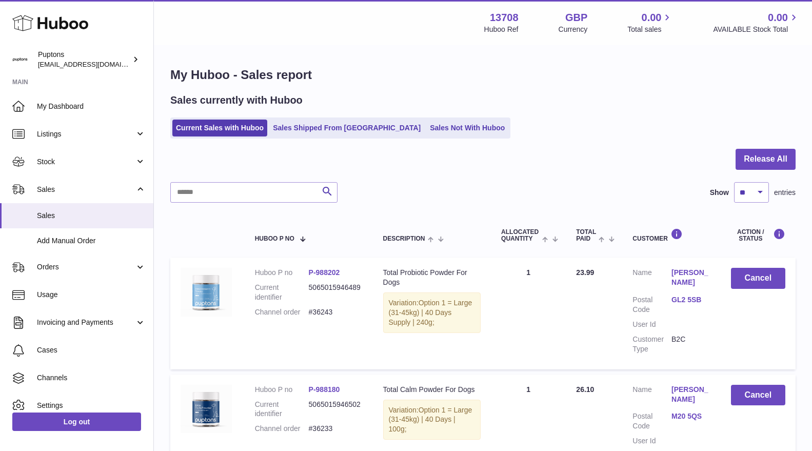
select select "**"
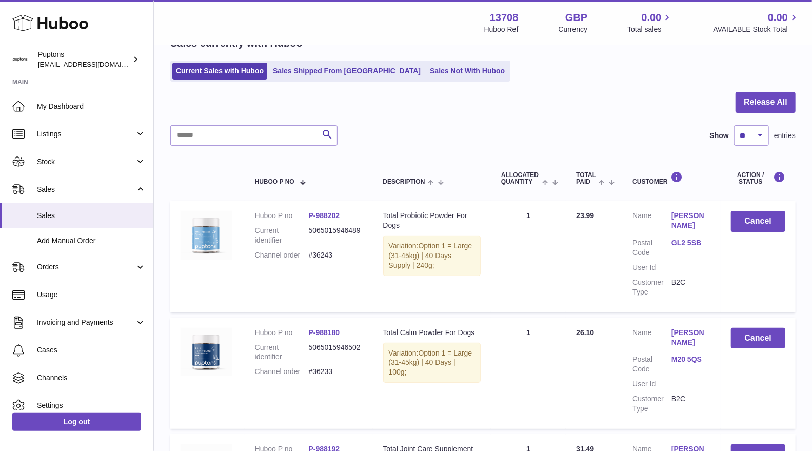
scroll to position [24, 0]
